Goal: Transaction & Acquisition: Purchase product/service

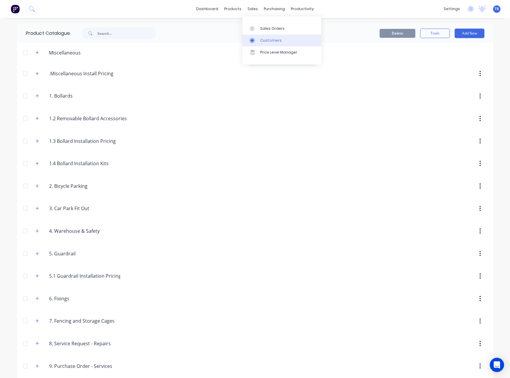
click at [254, 38] on icon at bounding box center [252, 40] width 5 height 5
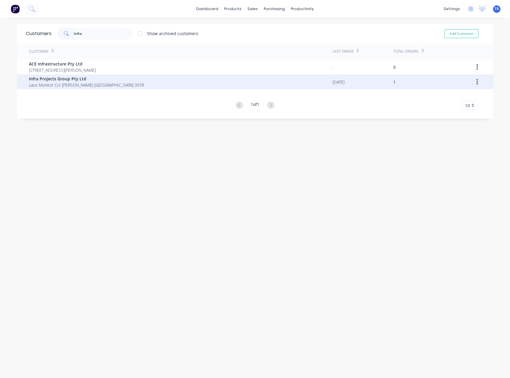
type input "infra"
click at [83, 86] on span "Lace Monitor Cct Clyde North Victoria Australia 3978" at bounding box center [86, 85] width 115 height 6
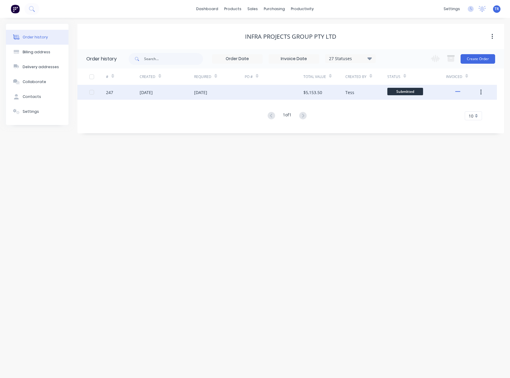
click at [206, 92] on div "18 Aug 2025" at bounding box center [200, 92] width 13 height 6
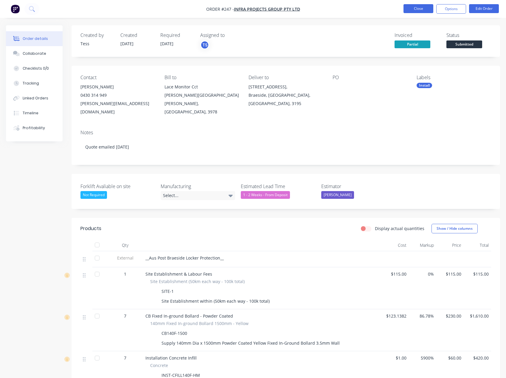
click at [415, 10] on button "Close" at bounding box center [418, 8] width 30 height 9
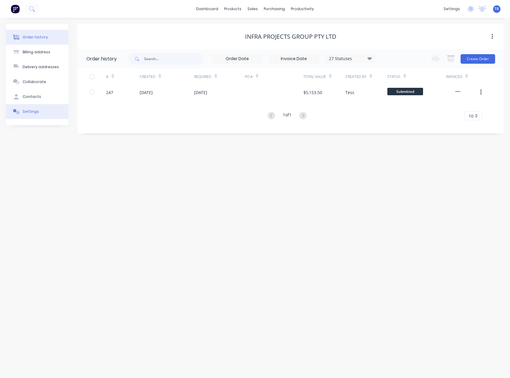
click at [28, 111] on div "Settings" at bounding box center [31, 111] width 16 height 5
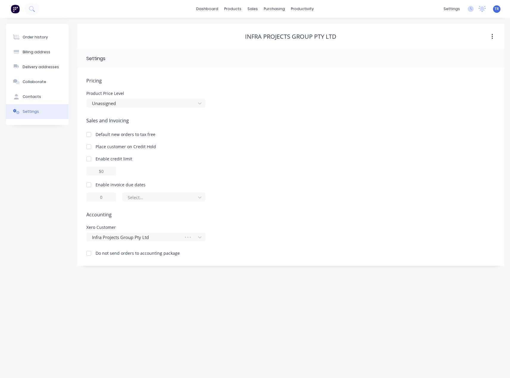
click at [86, 186] on div at bounding box center [89, 185] width 12 height 12
click at [133, 200] on div "Select..." at bounding box center [160, 198] width 64 height 6
click at [96, 186] on div "Enable invoice due dates" at bounding box center [121, 185] width 50 height 6
click at [142, 200] on div at bounding box center [160, 197] width 66 height 7
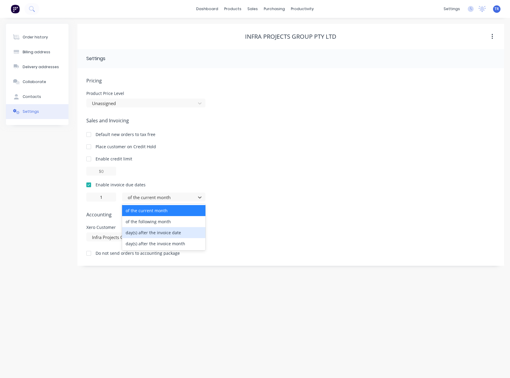
click at [149, 232] on div "day(s) after the invoice date" at bounding box center [163, 232] width 83 height 11
type input "0"
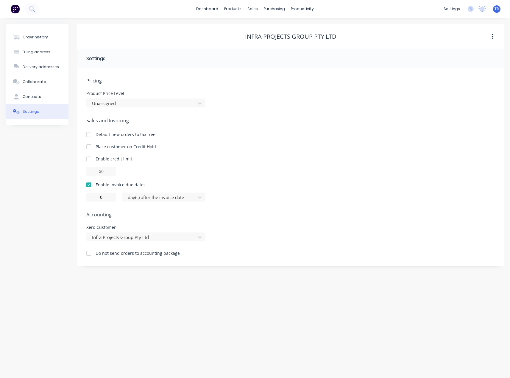
drag, startPoint x: 49, startPoint y: 196, endPoint x: 106, endPoint y: 114, distance: 100.7
click at [49, 196] on div "Order history Billing address Delivery addresses Collaborate Contacts Settings" at bounding box center [37, 145] width 63 height 242
click at [219, 11] on link "dashboard" at bounding box center [207, 8] width 28 height 9
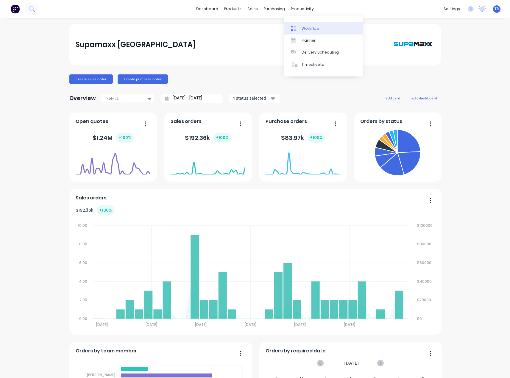
click at [301, 32] on link "Workflow" at bounding box center [323, 28] width 79 height 12
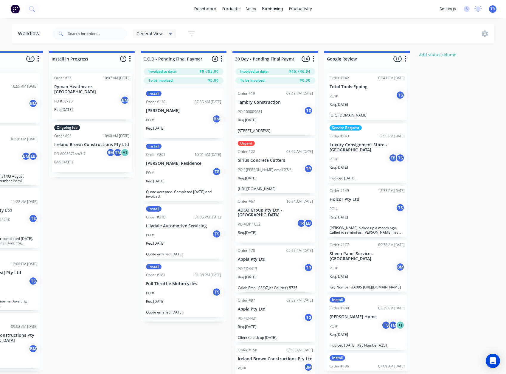
scroll to position [0, 790]
click at [186, 234] on div "PO # TS" at bounding box center [183, 234] width 75 height 11
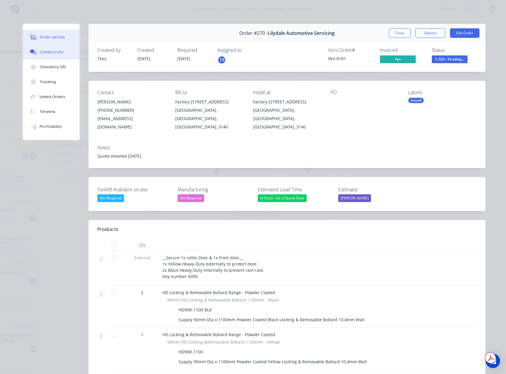
click at [39, 59] on button "Collaborate" at bounding box center [51, 52] width 57 height 15
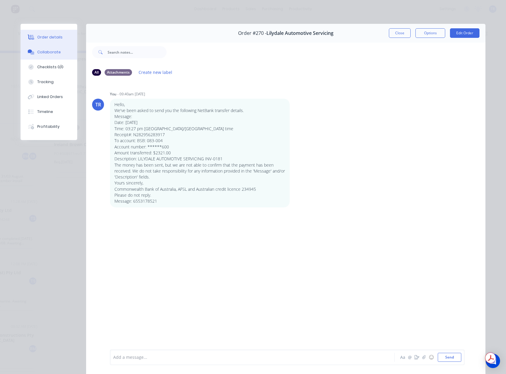
click at [41, 41] on button "Order details" at bounding box center [49, 37] width 57 height 15
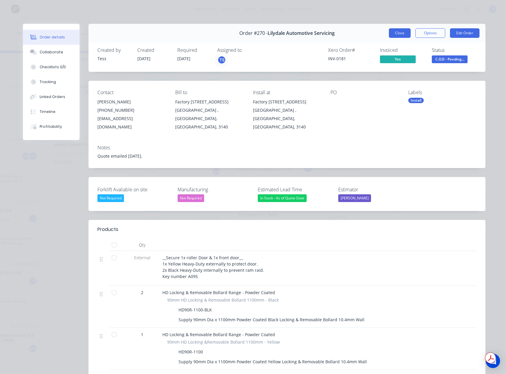
click at [389, 36] on button "Close" at bounding box center [400, 33] width 22 height 10
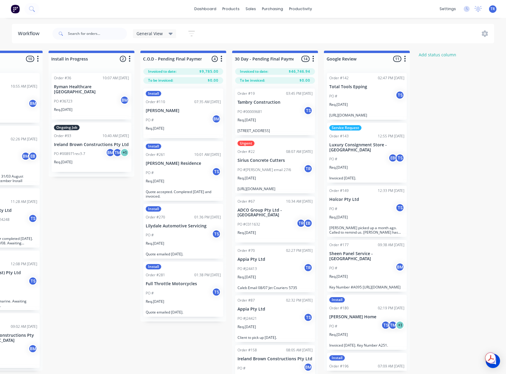
click at [203, 289] on div "PO # TS" at bounding box center [183, 292] width 75 height 11
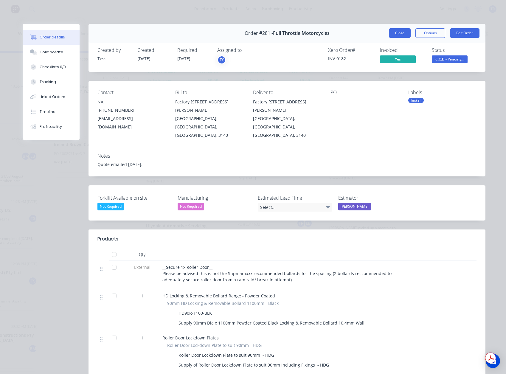
click at [394, 36] on button "Close" at bounding box center [400, 33] width 22 height 10
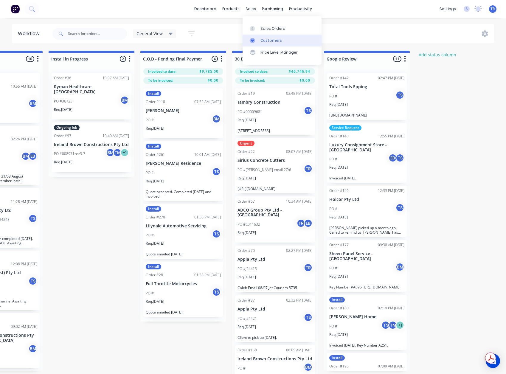
click at [262, 39] on div "Customers" at bounding box center [270, 40] width 21 height 5
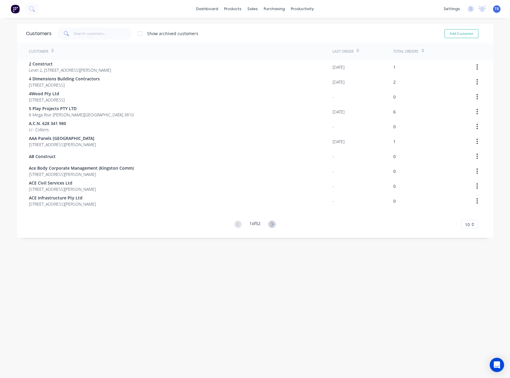
click at [87, 25] on div "Customers Show archived customers Add Customer" at bounding box center [255, 33] width 477 height 19
click at [85, 34] on input "text" at bounding box center [103, 34] width 58 height 12
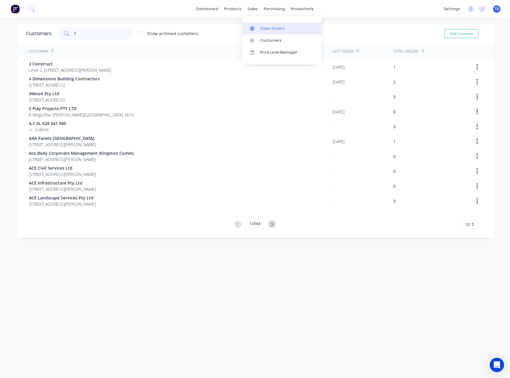
type input "1"
click at [257, 27] on div at bounding box center [254, 28] width 9 height 5
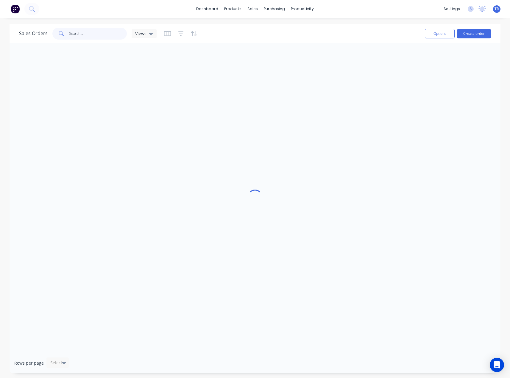
click at [84, 31] on input "text" at bounding box center [98, 34] width 58 height 12
type input "1"
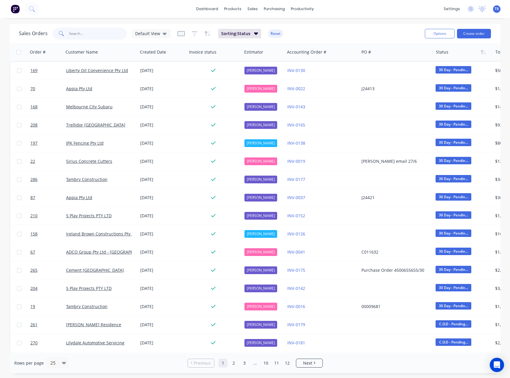
click at [84, 37] on input "text" at bounding box center [98, 34] width 58 height 12
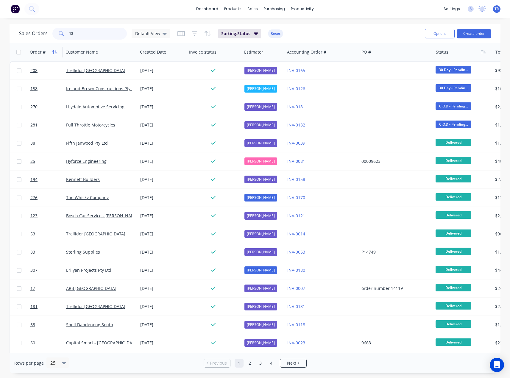
type input "18"
click at [55, 52] on icon "button" at bounding box center [54, 52] width 5 height 5
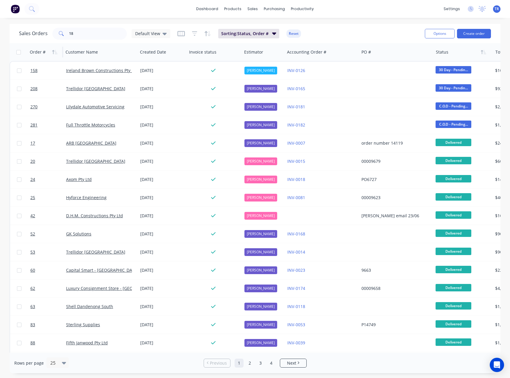
click at [55, 52] on icon "button" at bounding box center [54, 52] width 5 height 5
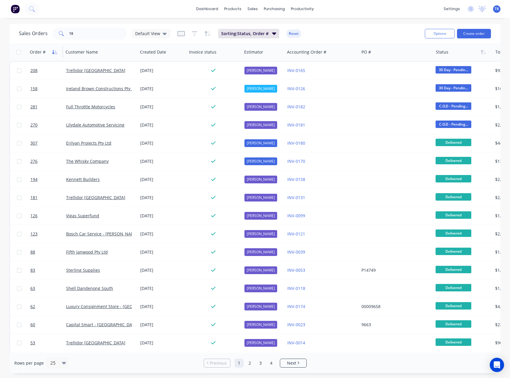
click at [54, 51] on icon "button" at bounding box center [54, 52] width 5 height 5
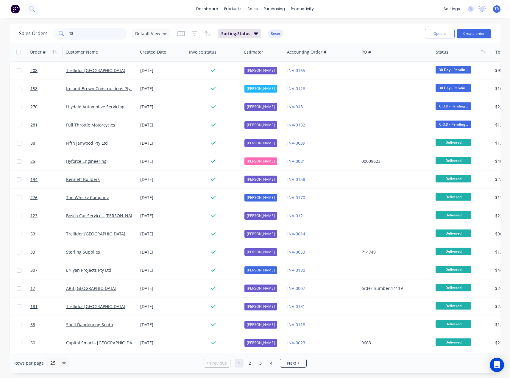
click at [91, 35] on input "18" at bounding box center [98, 34] width 58 height 12
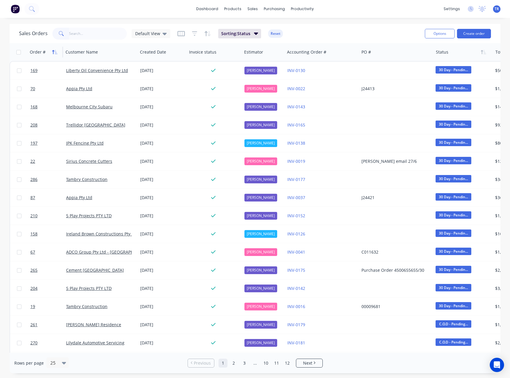
click at [57, 52] on icon "button" at bounding box center [54, 52] width 5 height 5
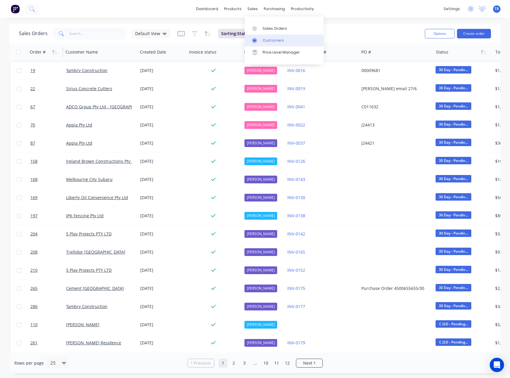
click at [263, 40] on div "Customers" at bounding box center [273, 40] width 21 height 5
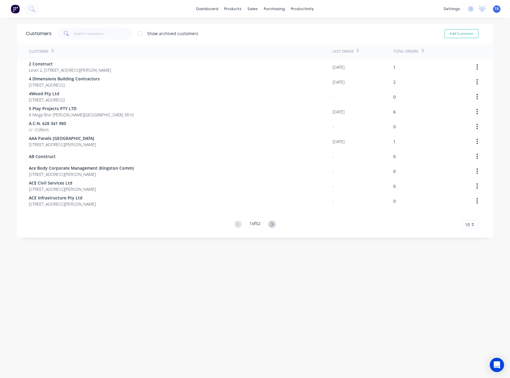
click at [112, 42] on div "Customers Show archived customers Add Customer" at bounding box center [255, 33] width 477 height 19
click at [108, 38] on input "text" at bounding box center [103, 34] width 58 height 12
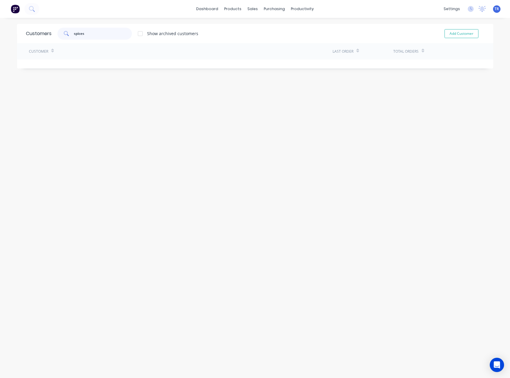
click at [88, 37] on input "spices" at bounding box center [103, 34] width 58 height 12
click at [88, 37] on input "vel spices" at bounding box center [103, 34] width 58 height 12
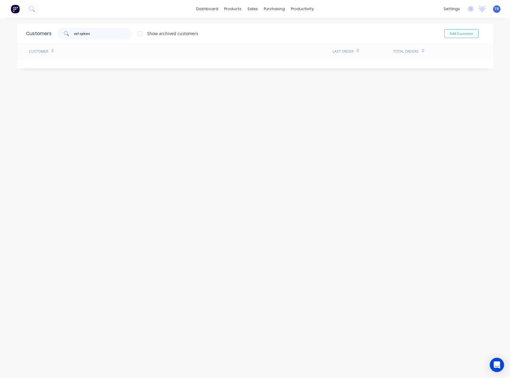
click at [88, 37] on input "vel spices" at bounding box center [103, 34] width 58 height 12
click at [91, 29] on input "vel spices" at bounding box center [103, 34] width 58 height 12
click at [91, 30] on input "vel spices" at bounding box center [103, 34] width 58 height 12
paste input "Vel S"
type input "Vel Spices"
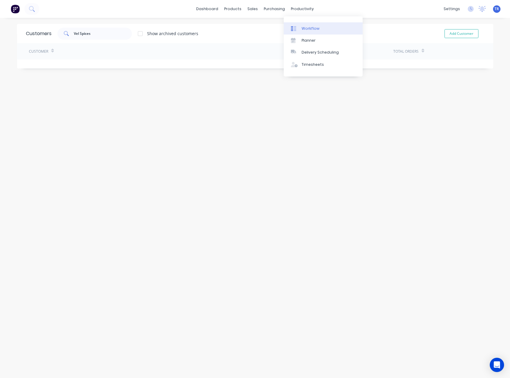
click at [301, 30] on link "Workflow" at bounding box center [323, 28] width 79 height 12
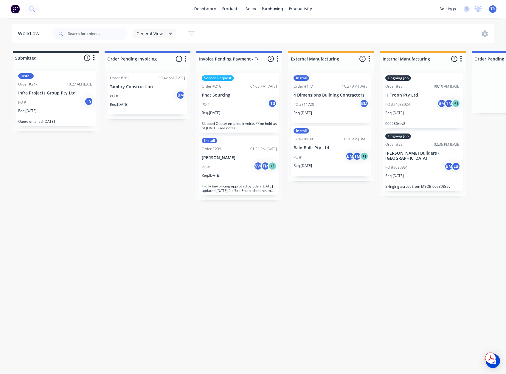
click at [32, 97] on div "PO # TS" at bounding box center [55, 102] width 75 height 11
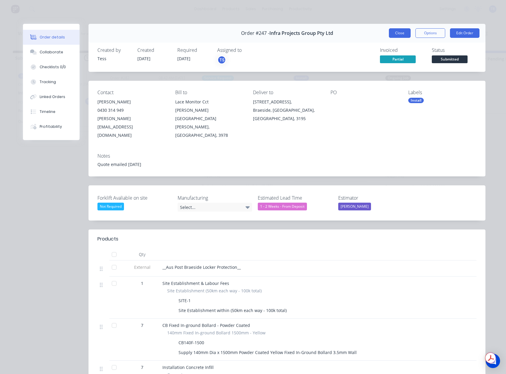
click at [394, 35] on button "Close" at bounding box center [400, 33] width 22 height 10
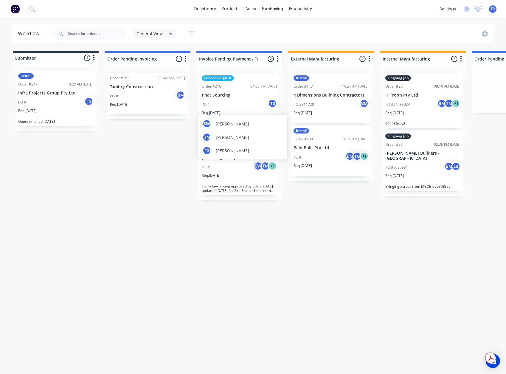
click at [255, 168] on div "SW" at bounding box center [257, 165] width 9 height 9
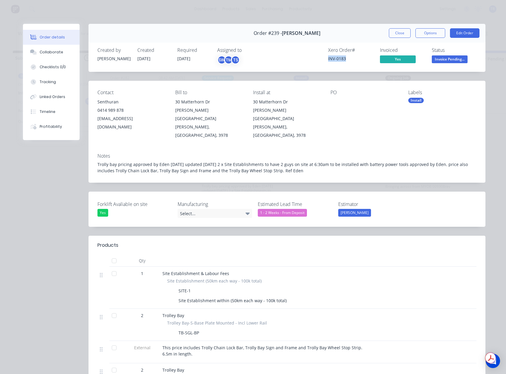
drag, startPoint x: 347, startPoint y: 57, endPoint x: 326, endPoint y: 57, distance: 21.5
click at [328, 57] on div "INV-0183" at bounding box center [350, 58] width 45 height 6
copy div "INV-0183"
drag, startPoint x: 243, startPoint y: 33, endPoint x: 306, endPoint y: 34, distance: 62.6
click at [301, 34] on div "Order #239 - Senthuran Velautham Close Options Edit Order" at bounding box center [286, 33] width 397 height 19
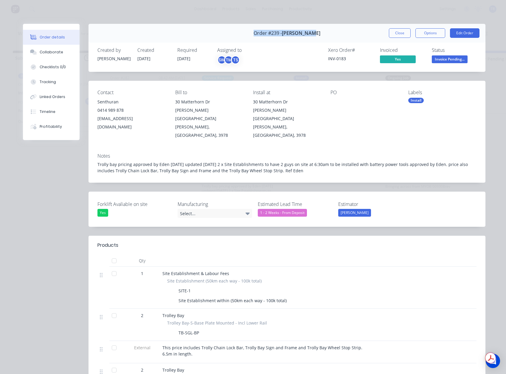
drag, startPoint x: 307, startPoint y: 34, endPoint x: 273, endPoint y: 34, distance: 33.1
click at [273, 34] on div "Order #239 - Senthuran Velautham Close Options Edit Order" at bounding box center [286, 33] width 397 height 19
copy span "Senthuran Velautham"
click at [392, 34] on button "Close" at bounding box center [400, 33] width 22 height 10
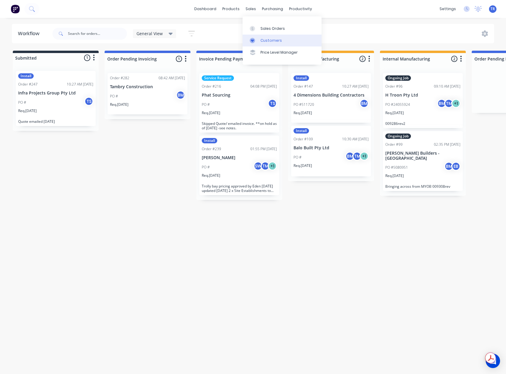
click at [260, 36] on link "Customers" at bounding box center [281, 41] width 79 height 12
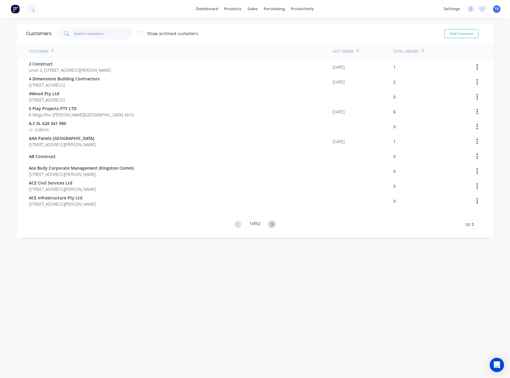
click at [95, 34] on input "text" at bounding box center [103, 34] width 58 height 12
paste input "[PERSON_NAME]"
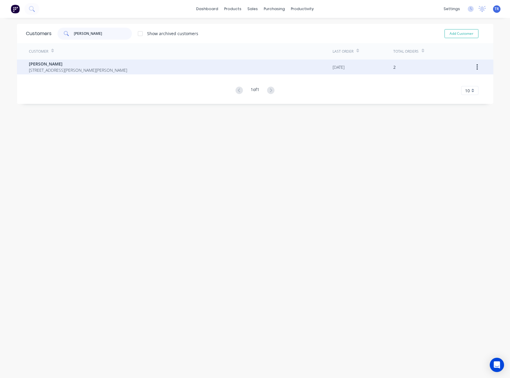
type input "[PERSON_NAME]"
click at [99, 67] on span "[STREET_ADDRESS][PERSON_NAME][PERSON_NAME]" at bounding box center [78, 70] width 98 height 6
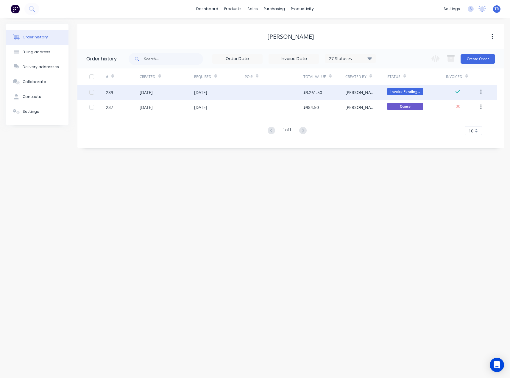
click at [179, 94] on div "[DATE]" at bounding box center [167, 92] width 55 height 15
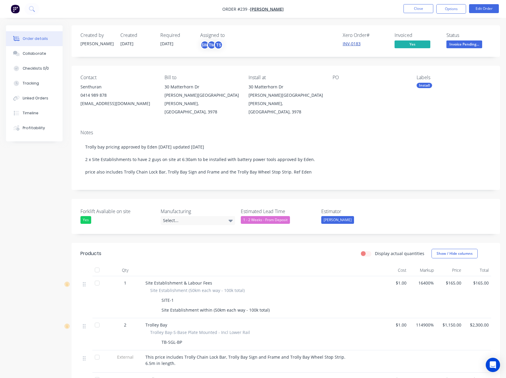
click at [349, 41] on link "INV-0183" at bounding box center [352, 44] width 18 height 6
drag, startPoint x: 47, startPoint y: 123, endPoint x: 46, endPoint y: 113, distance: 9.9
click at [46, 113] on div "Order details Collaborate Checklists 0/0 Tracking Linked Orders Timeline Profit…" at bounding box center [34, 83] width 57 height 116
click at [47, 115] on button "Timeline" at bounding box center [34, 113] width 57 height 15
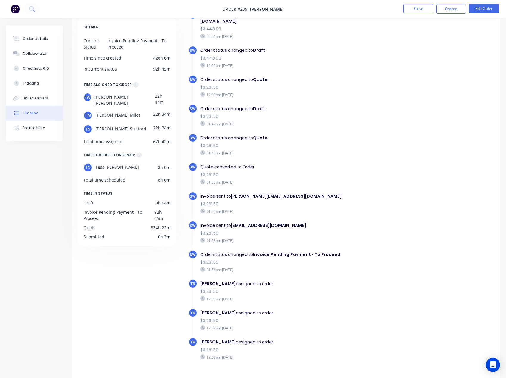
scroll to position [41, 0]
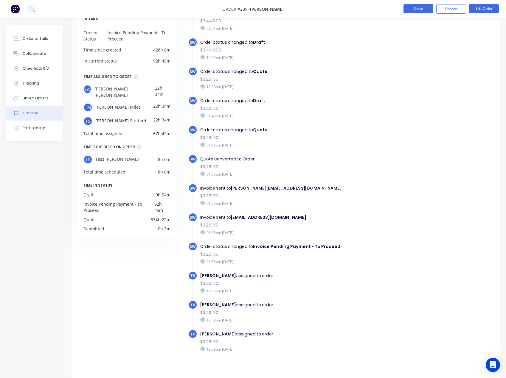
click at [416, 10] on button "Close" at bounding box center [418, 8] width 30 height 9
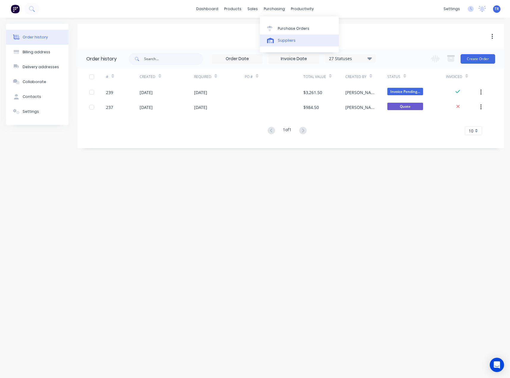
click at [278, 35] on link "Suppliers" at bounding box center [299, 41] width 79 height 12
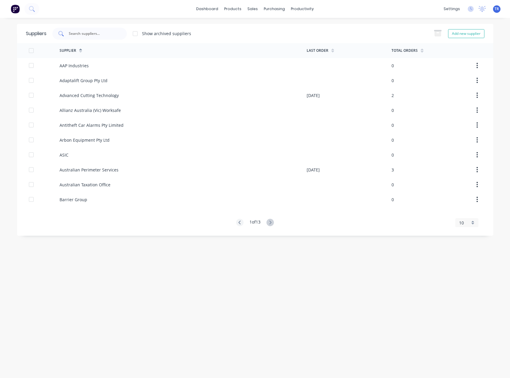
click at [108, 32] on input "text" at bounding box center [92, 34] width 49 height 6
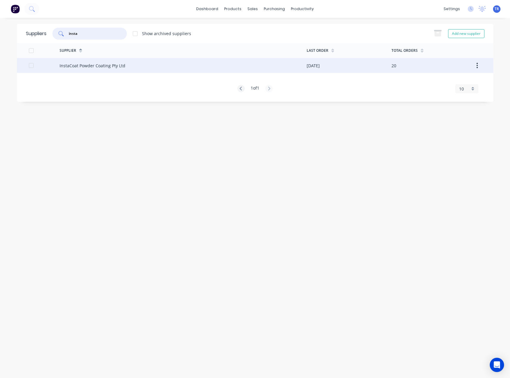
type input "insta"
click at [109, 71] on div "InstaCoat Powder Coating Pty Ltd" at bounding box center [183, 65] width 247 height 15
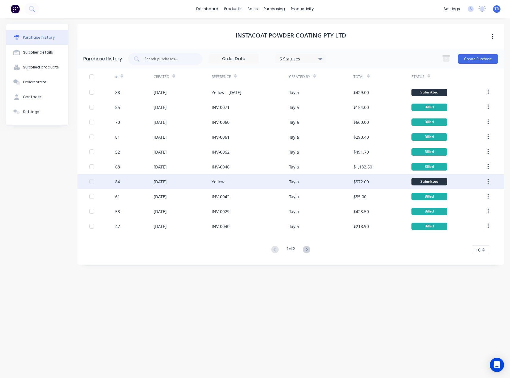
click at [184, 181] on div "27 Aug 2025" at bounding box center [183, 181] width 58 height 15
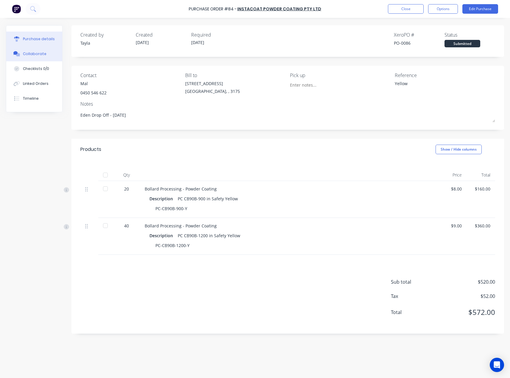
click at [36, 52] on div "Collaborate" at bounding box center [35, 53] width 24 height 5
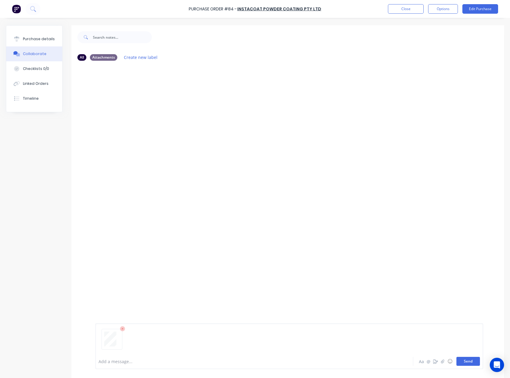
click at [471, 358] on button "Send" at bounding box center [469, 361] width 24 height 9
click at [46, 44] on button "Purchase details" at bounding box center [34, 39] width 56 height 15
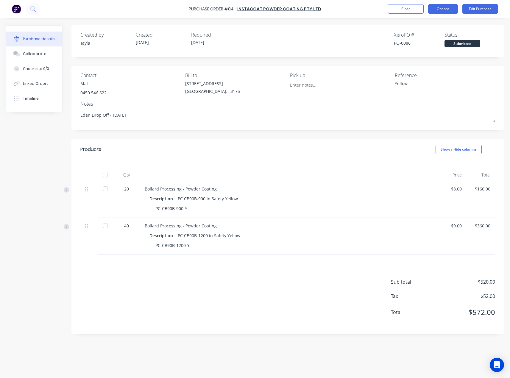
click at [449, 5] on button "Options" at bounding box center [443, 9] width 30 height 10
click at [476, 7] on button "Edit Purchase" at bounding box center [481, 9] width 36 height 10
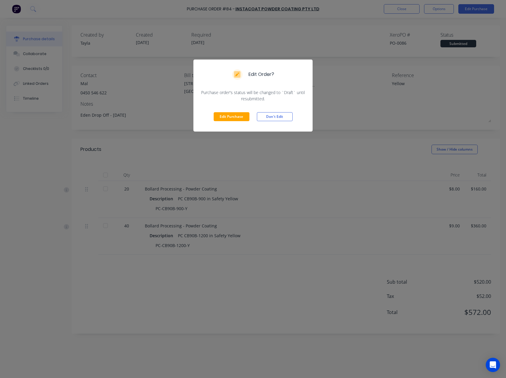
drag, startPoint x: 231, startPoint y: 116, endPoint x: 141, endPoint y: 116, distance: 90.0
click at [231, 116] on button "Edit Purchase" at bounding box center [232, 116] width 36 height 9
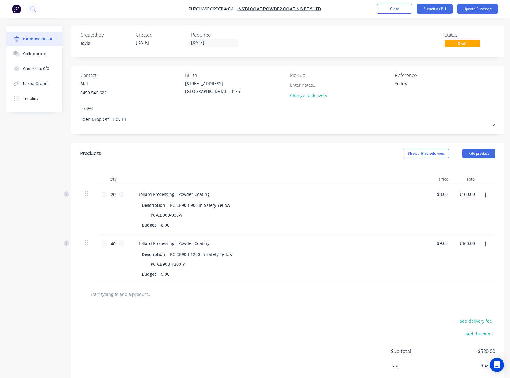
drag, startPoint x: 406, startPoint y: 87, endPoint x: 353, endPoint y: 89, distance: 53.1
click at [353, 89] on div "Contact Mal 0450 546 622 Bill to 37 Marni St Dandenong South, , 3175 Pick up Ch…" at bounding box center [287, 87] width 415 height 30
paste textarea "INV-0084"
type textarea "x"
type textarea "INV-0084"
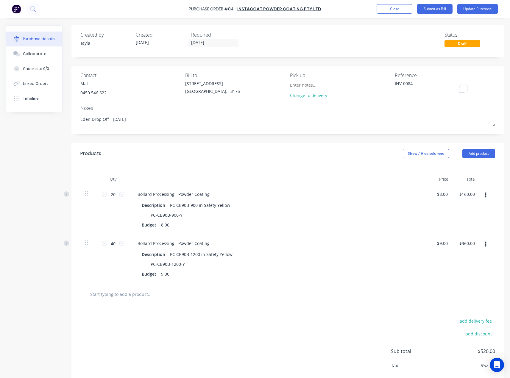
type textarea "x"
type textarea "INV-0084"
type textarea "x"
type textarea "INV-0084"
drag, startPoint x: 474, startPoint y: 9, endPoint x: 458, endPoint y: 20, distance: 19.5
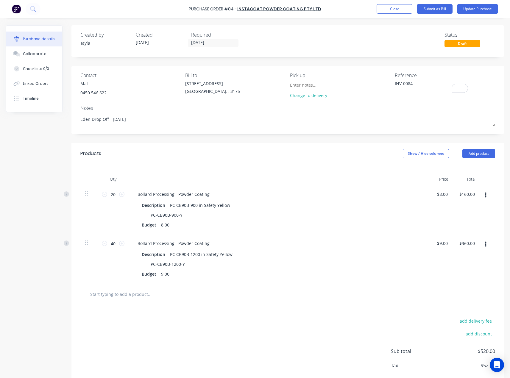
click at [467, 26] on div "Purchase Order #84 - InstaCoat Powder Coating Pty Ltd Add product Close Submit …" at bounding box center [255, 189] width 510 height 378
click at [442, 11] on button "Submit as Bill" at bounding box center [435, 9] width 36 height 10
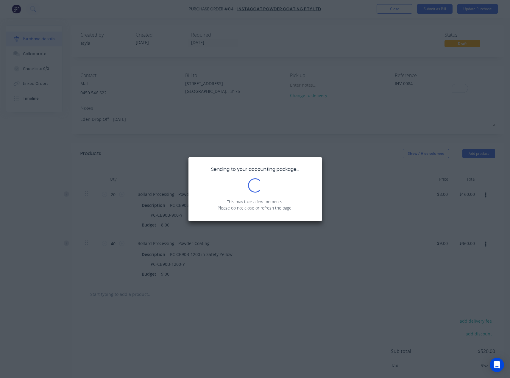
type textarea "x"
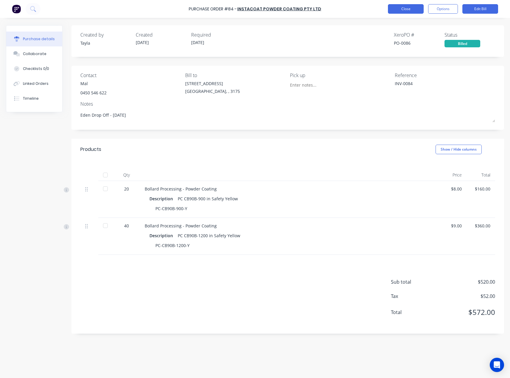
click at [402, 5] on button "Close" at bounding box center [406, 9] width 36 height 10
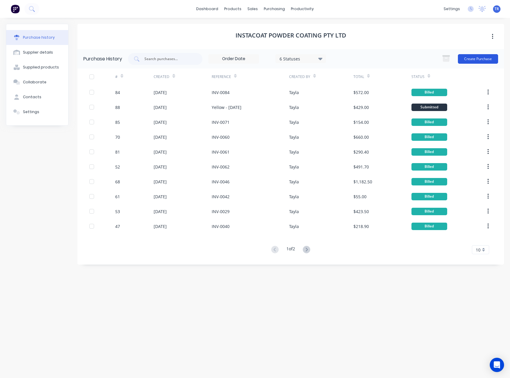
click at [478, 58] on button "Create Purchase" at bounding box center [478, 59] width 40 height 10
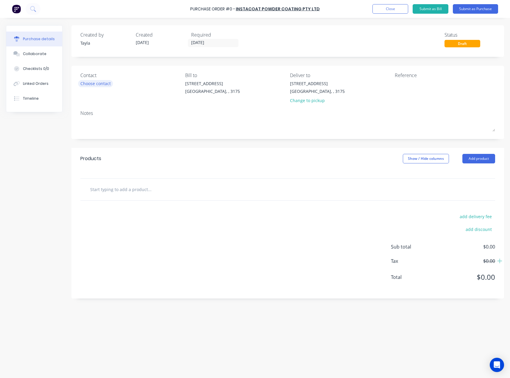
click at [87, 83] on div "Choose contact" at bounding box center [95, 83] width 30 height 6
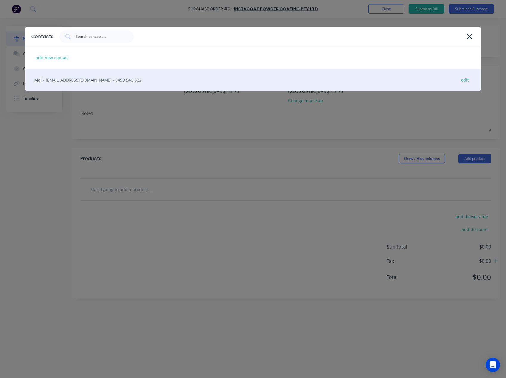
click at [90, 80] on span "- sales@instacoat.com.au - 0450 546 622" at bounding box center [92, 80] width 98 height 6
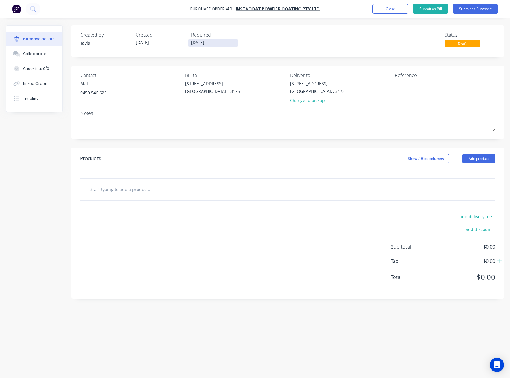
click at [217, 43] on input "02/09/25" at bounding box center [213, 42] width 50 height 7
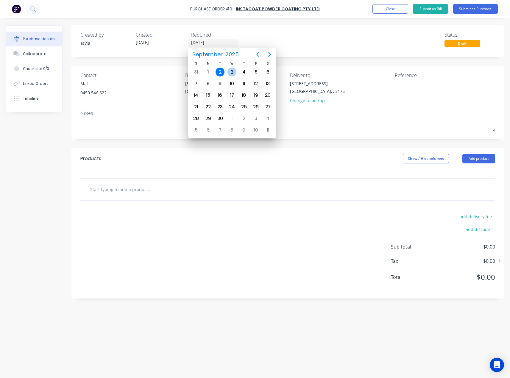
click at [230, 74] on div "3" at bounding box center [232, 72] width 9 height 9
type input "03/09/25"
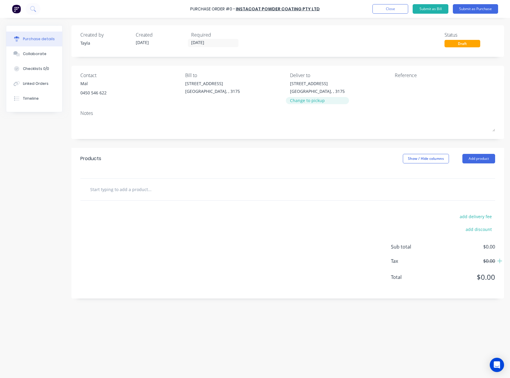
click at [323, 102] on div "Change to pickup" at bounding box center [317, 100] width 55 height 6
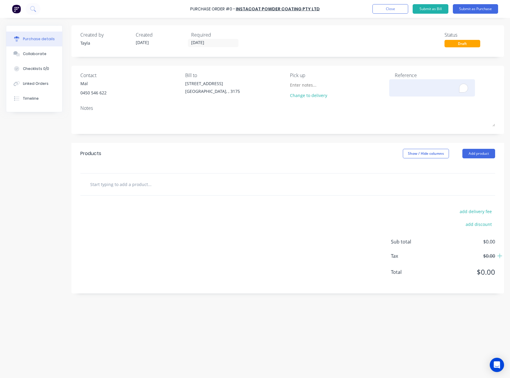
click at [405, 86] on textarea "To enrich screen reader interactions, please activate Accessibility in Grammarl…" at bounding box center [432, 86] width 74 height 13
type textarea "x"
type textarea "G"
type textarea "x"
type textarea "Gl"
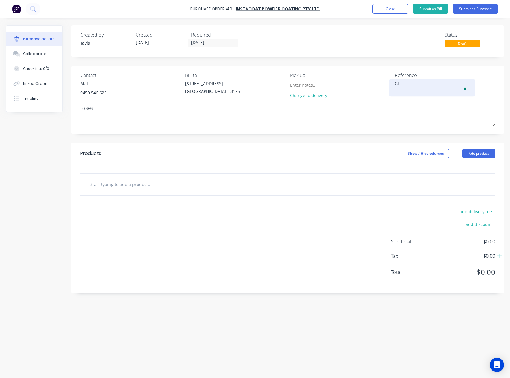
type textarea "x"
type textarea "Glo"
type textarea "x"
type textarea "Glos"
type textarea "x"
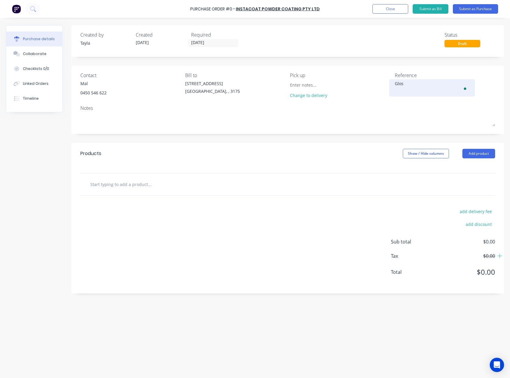
type textarea "Gloss"
type textarea "x"
type textarea "Gloss"
type textarea "x"
type textarea "Gloss B"
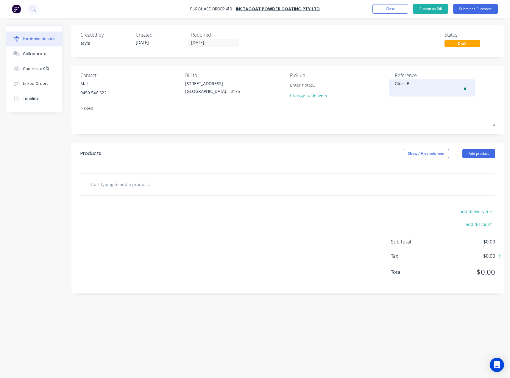
type textarea "x"
type textarea "Gloss Bl"
type textarea "x"
type textarea "Gloss Bla"
type textarea "x"
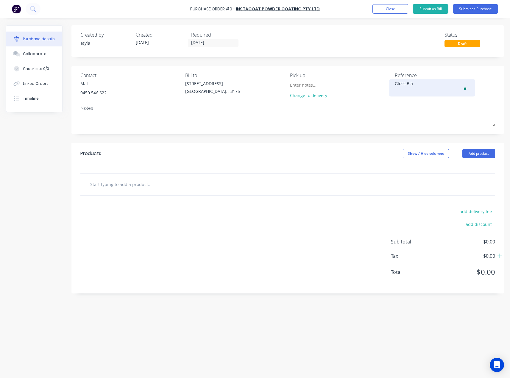
type textarea "Gloss Blac"
type textarea "x"
type textarea "Gloss Black"
type textarea "x"
type textarea "Gloss Black"
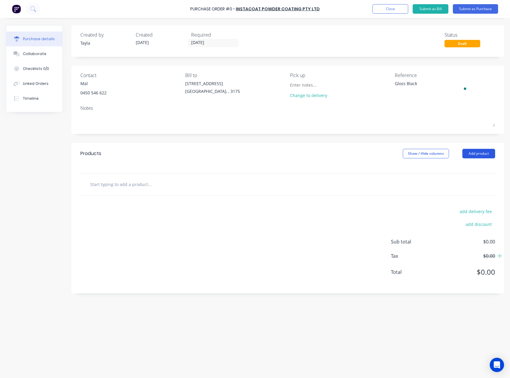
click at [473, 152] on button "Add product" at bounding box center [479, 154] width 33 height 10
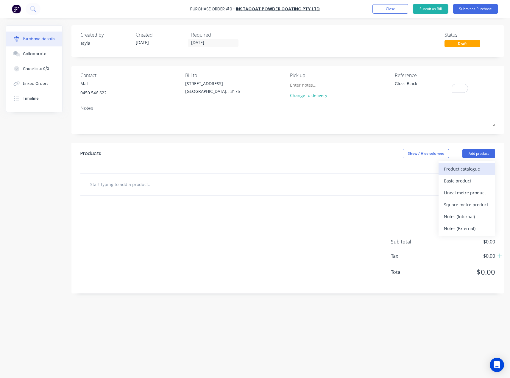
click at [449, 167] on div "Product catalogue" at bounding box center [467, 169] width 46 height 9
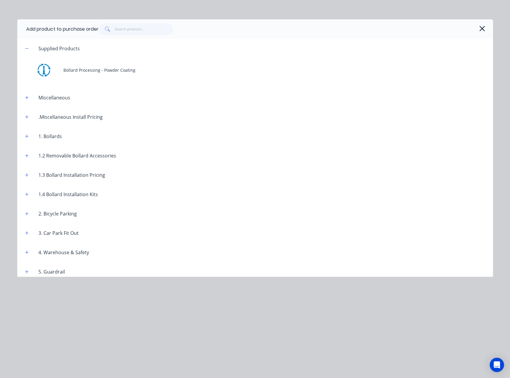
click at [62, 69] on div "Bollard Processing - Powder Coating" at bounding box center [255, 70] width 476 height 24
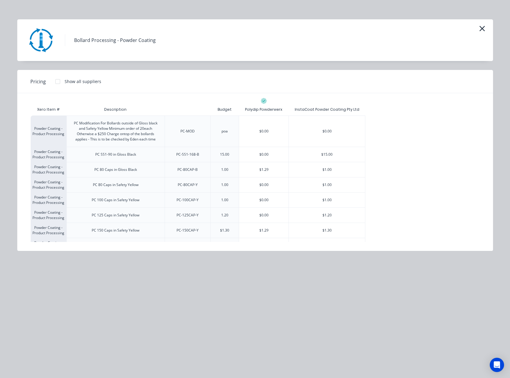
scroll to position [139, 0]
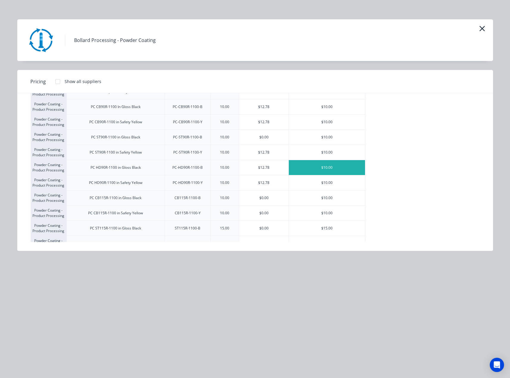
click at [326, 171] on div "$10.00" at bounding box center [327, 167] width 76 height 15
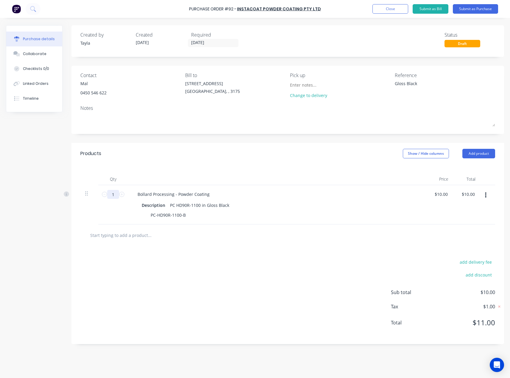
click at [115, 194] on input "1" at bounding box center [113, 194] width 12 height 9
type textarea "x"
type input "13"
type input "$130.00"
type textarea "x"
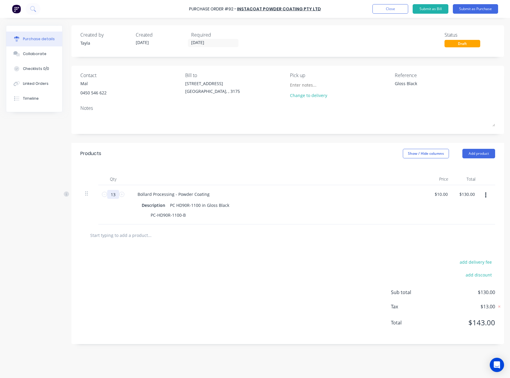
type input "13"
click at [141, 223] on div "Bollard Processing - Powder Coating Description PC HD90R-1100 in Gloss Black PC…" at bounding box center [277, 204] width 298 height 39
click at [126, 273] on div "add delivery fee add discount Sub total $130.00 Tax $13.00 Total $143.00" at bounding box center [287, 295] width 433 height 98
click at [473, 156] on button "Add product" at bounding box center [479, 154] width 33 height 10
click at [461, 170] on div "Product catalogue" at bounding box center [467, 169] width 46 height 9
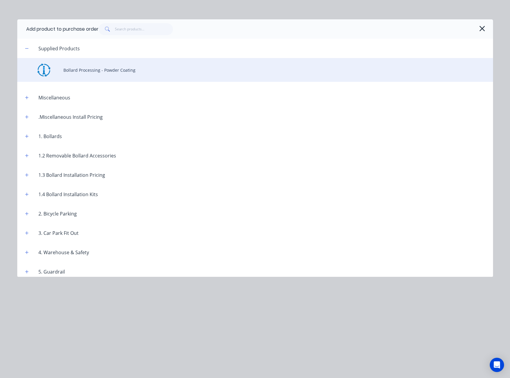
click at [85, 78] on div "Bollard Processing - Powder Coating" at bounding box center [255, 70] width 476 height 24
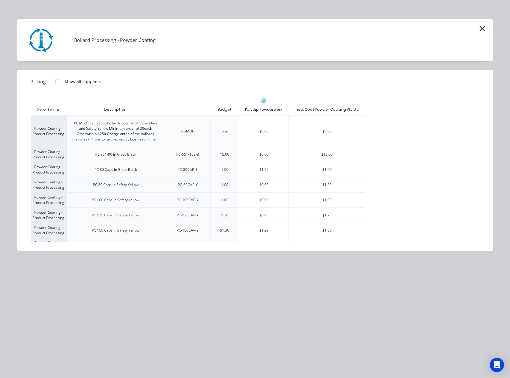
scroll to position [108, 0]
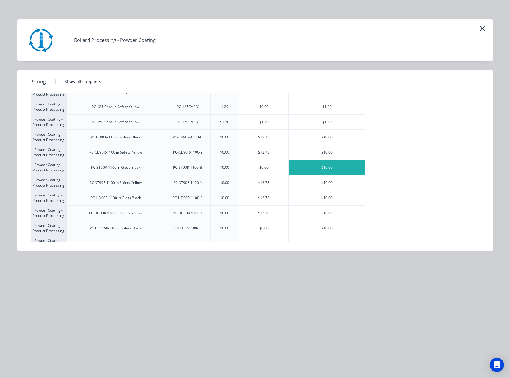
click at [330, 167] on div "$10.00" at bounding box center [327, 167] width 76 height 15
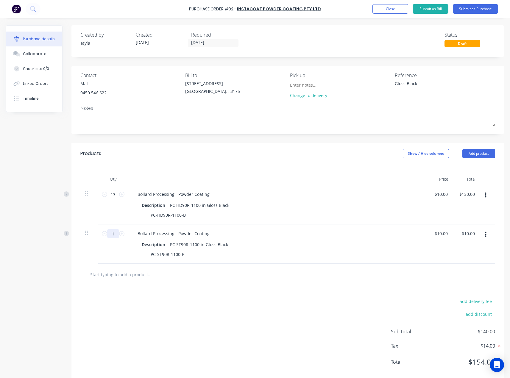
click at [115, 234] on input "1" at bounding box center [113, 233] width 12 height 9
type textarea "x"
type input "3"
type input "$30.00"
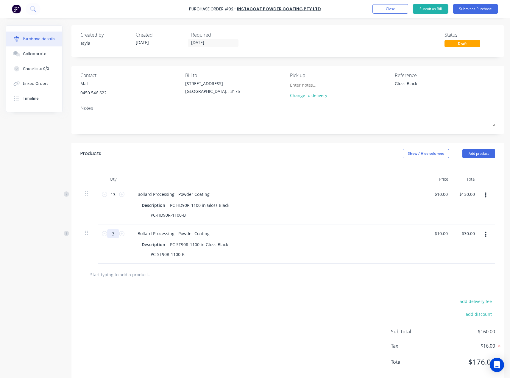
type textarea "x"
type input "39"
type input "$390.00"
type textarea "x"
type input "39"
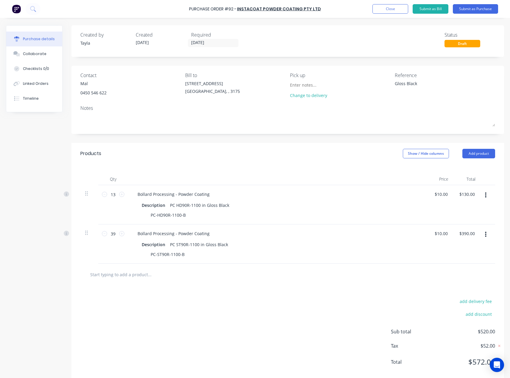
click at [209, 293] on div "add delivery fee add discount Sub total $520.00 Tax $52.00 Total $572.00" at bounding box center [287, 335] width 433 height 98
click at [478, 12] on button "Submit as Purchase" at bounding box center [475, 9] width 45 height 10
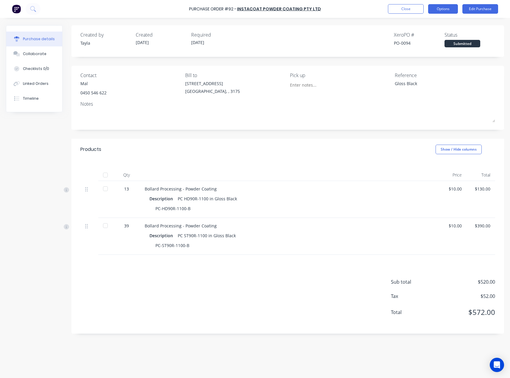
click at [441, 12] on button "Options" at bounding box center [443, 9] width 30 height 10
click at [439, 27] on div "Print / Email" at bounding box center [430, 24] width 46 height 9
click at [339, 144] on div "Products Show / Hide columns" at bounding box center [287, 149] width 433 height 21
click at [449, 12] on button "Options" at bounding box center [443, 9] width 30 height 10
click at [431, 34] on div "With pricing" at bounding box center [430, 36] width 46 height 9
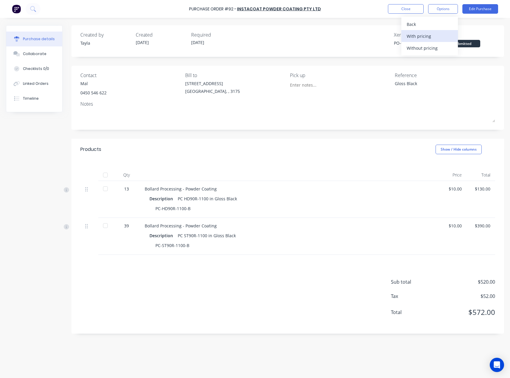
type textarea "x"
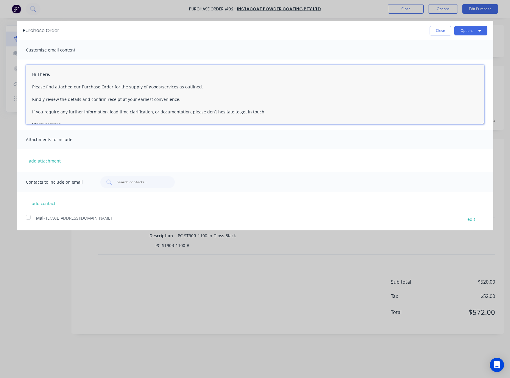
click at [38, 75] on textarea "Hi There, Please find attached our Purchase Order for the supply of goods/servi…" at bounding box center [255, 95] width 459 height 60
click at [38, 74] on textarea "Hi There, Please find attached our Purchase Order for the supply of goods/servi…" at bounding box center [255, 95] width 459 height 60
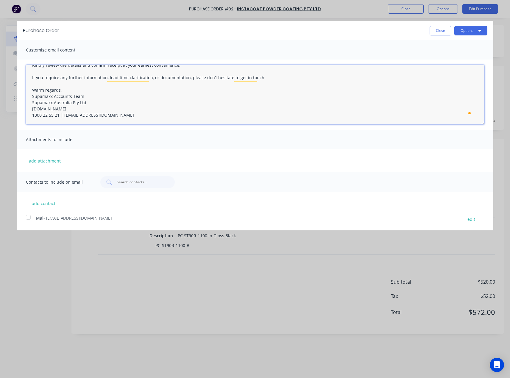
scroll to position [0, 0]
click at [31, 218] on div at bounding box center [28, 217] width 12 height 12
type textarea "Hi Mal, Please find attached our Purchase Order for the supply of goods/service…"
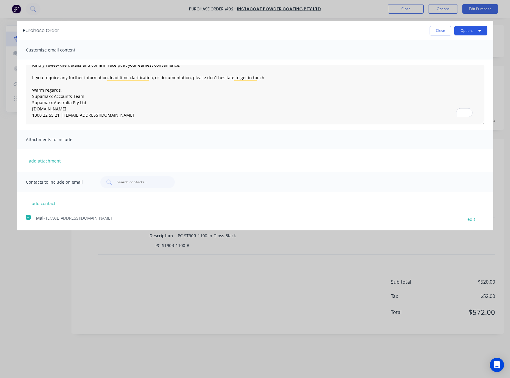
click at [468, 32] on button "Options" at bounding box center [471, 31] width 33 height 10
click at [458, 56] on div "Email" at bounding box center [459, 57] width 46 height 9
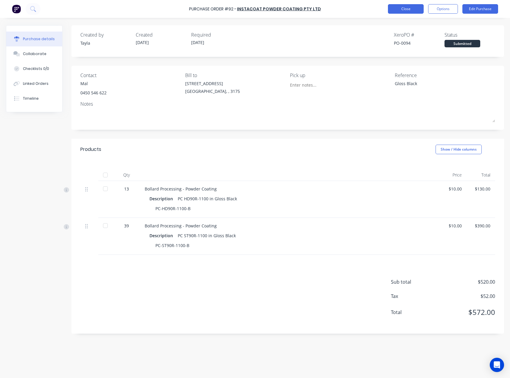
click at [410, 10] on button "Close" at bounding box center [406, 9] width 36 height 10
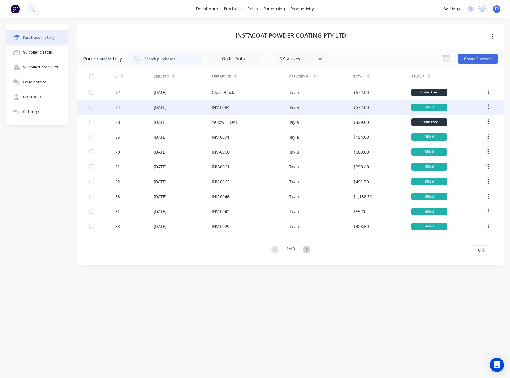
click at [374, 109] on div "$572.00" at bounding box center [383, 107] width 58 height 15
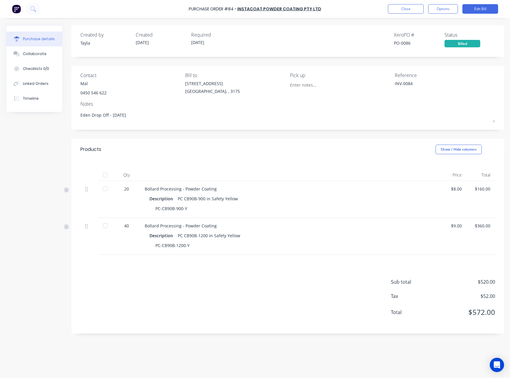
click at [103, 177] on div at bounding box center [105, 175] width 12 height 12
click at [397, 11] on button "Close" at bounding box center [406, 9] width 36 height 10
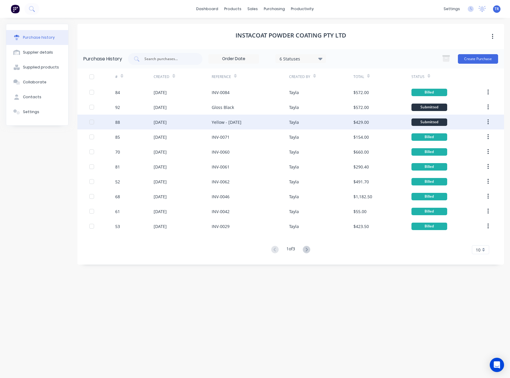
click at [146, 121] on div "88" at bounding box center [134, 122] width 39 height 15
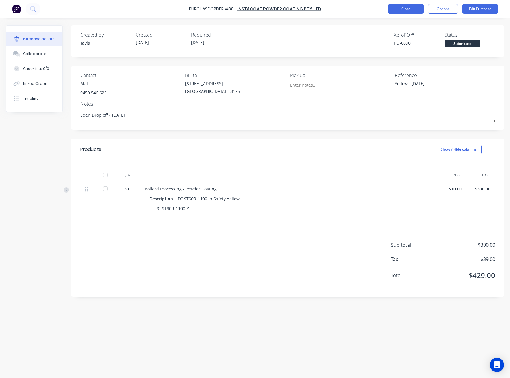
click at [409, 10] on button "Close" at bounding box center [406, 9] width 36 height 10
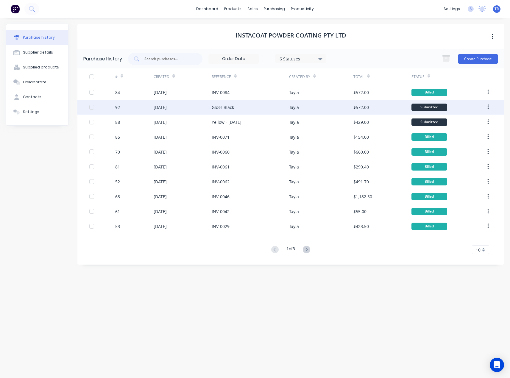
click at [268, 109] on div "Gloss Black" at bounding box center [250, 107] width 77 height 15
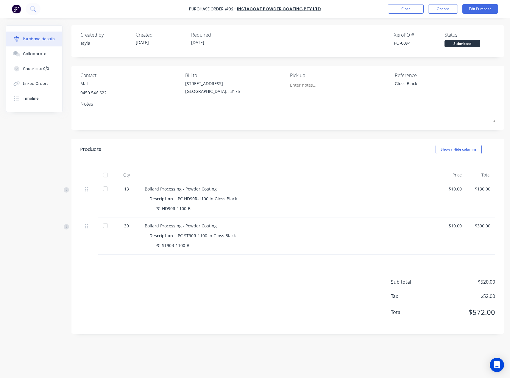
click at [357, 13] on div "Purchase Order #92 - InstaCoat Powder Coating Pty Ltd Close Options Edit Purcha…" at bounding box center [255, 9] width 510 height 18
click at [441, 9] on button "Options" at bounding box center [443, 9] width 30 height 10
click at [438, 25] on div "Print / Email" at bounding box center [430, 24] width 46 height 9
click at [435, 46] on div "Without pricing" at bounding box center [430, 48] width 46 height 9
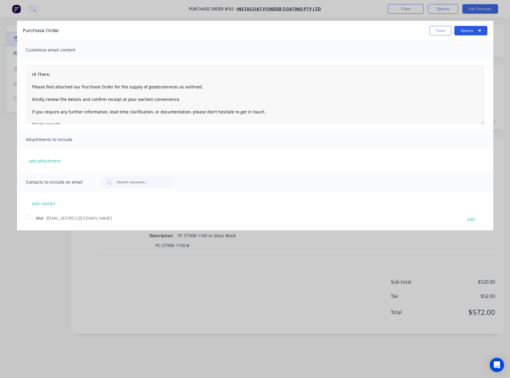
click at [468, 33] on button "Options" at bounding box center [471, 31] width 33 height 10
click at [460, 45] on div "Print" at bounding box center [459, 45] width 46 height 9
drag, startPoint x: 444, startPoint y: 30, endPoint x: 416, endPoint y: 15, distance: 31.6
click at [444, 30] on button "Close" at bounding box center [441, 31] width 22 height 10
type textarea "x"
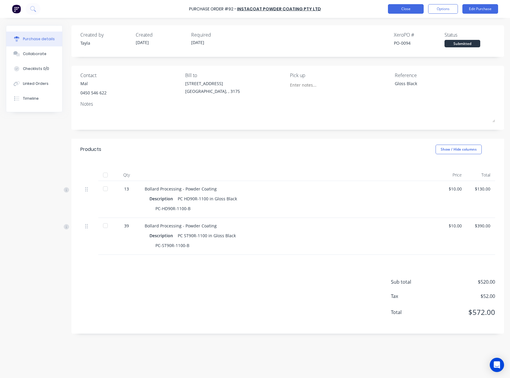
click at [396, 10] on button "Close" at bounding box center [406, 9] width 36 height 10
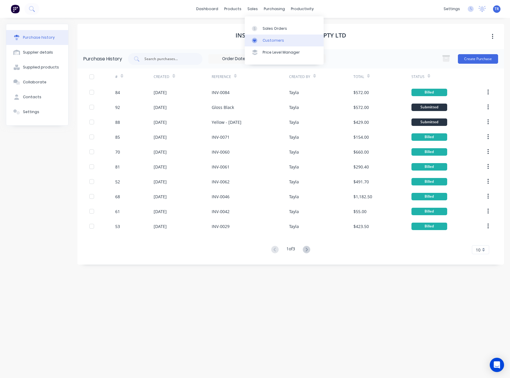
click at [266, 40] on div "Customers" at bounding box center [273, 40] width 21 height 5
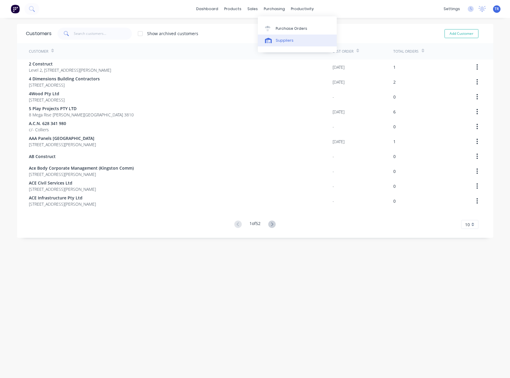
click at [279, 36] on link "Suppliers" at bounding box center [297, 41] width 79 height 12
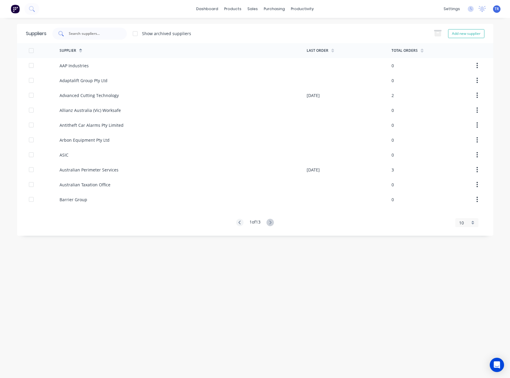
click at [97, 31] on input "text" at bounding box center [92, 34] width 49 height 6
click at [97, 35] on input "text" at bounding box center [92, 34] width 49 height 6
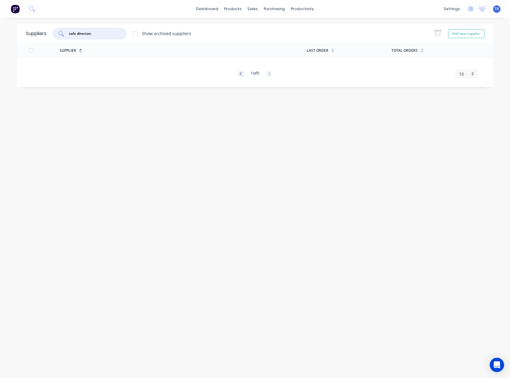
drag, startPoint x: 93, startPoint y: 32, endPoint x: 84, endPoint y: 36, distance: 9.6
click at [91, 33] on input "safe directon" at bounding box center [92, 34] width 49 height 6
click at [83, 36] on input "safe directon" at bounding box center [92, 34] width 49 height 6
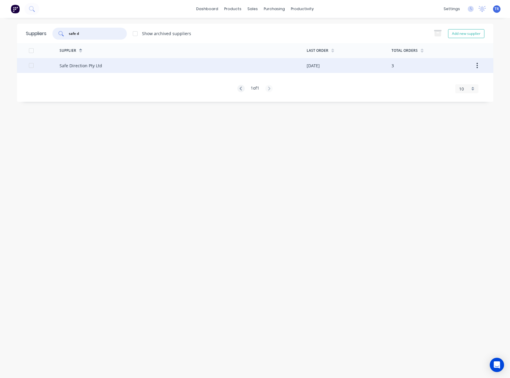
type input "safe d"
click at [90, 64] on div "Safe Direction Pty Ltd" at bounding box center [81, 66] width 43 height 6
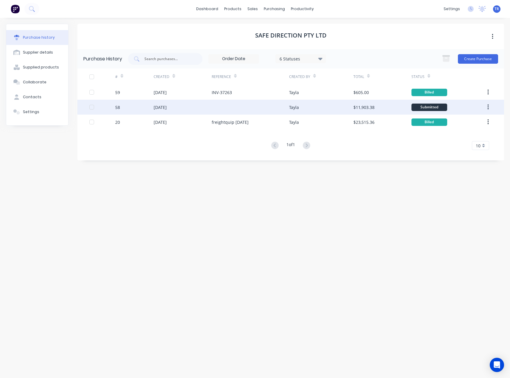
click at [208, 106] on div "[DATE]" at bounding box center [183, 107] width 58 height 15
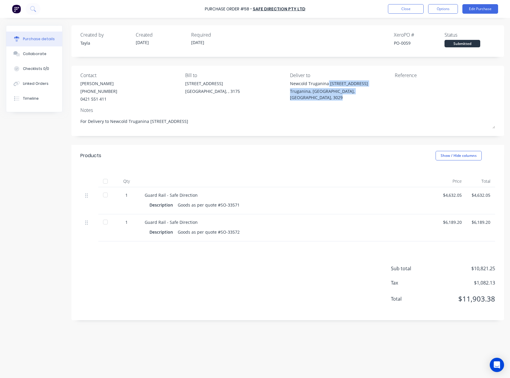
drag, startPoint x: 327, startPoint y: 83, endPoint x: 356, endPoint y: 97, distance: 32.0
click at [356, 97] on div "Newcold Truganina [STREET_ADDRESS]" at bounding box center [340, 91] width 100 height 23
click at [413, 11] on button "Close" at bounding box center [406, 9] width 36 height 10
